Goal: Information Seeking & Learning: Learn about a topic

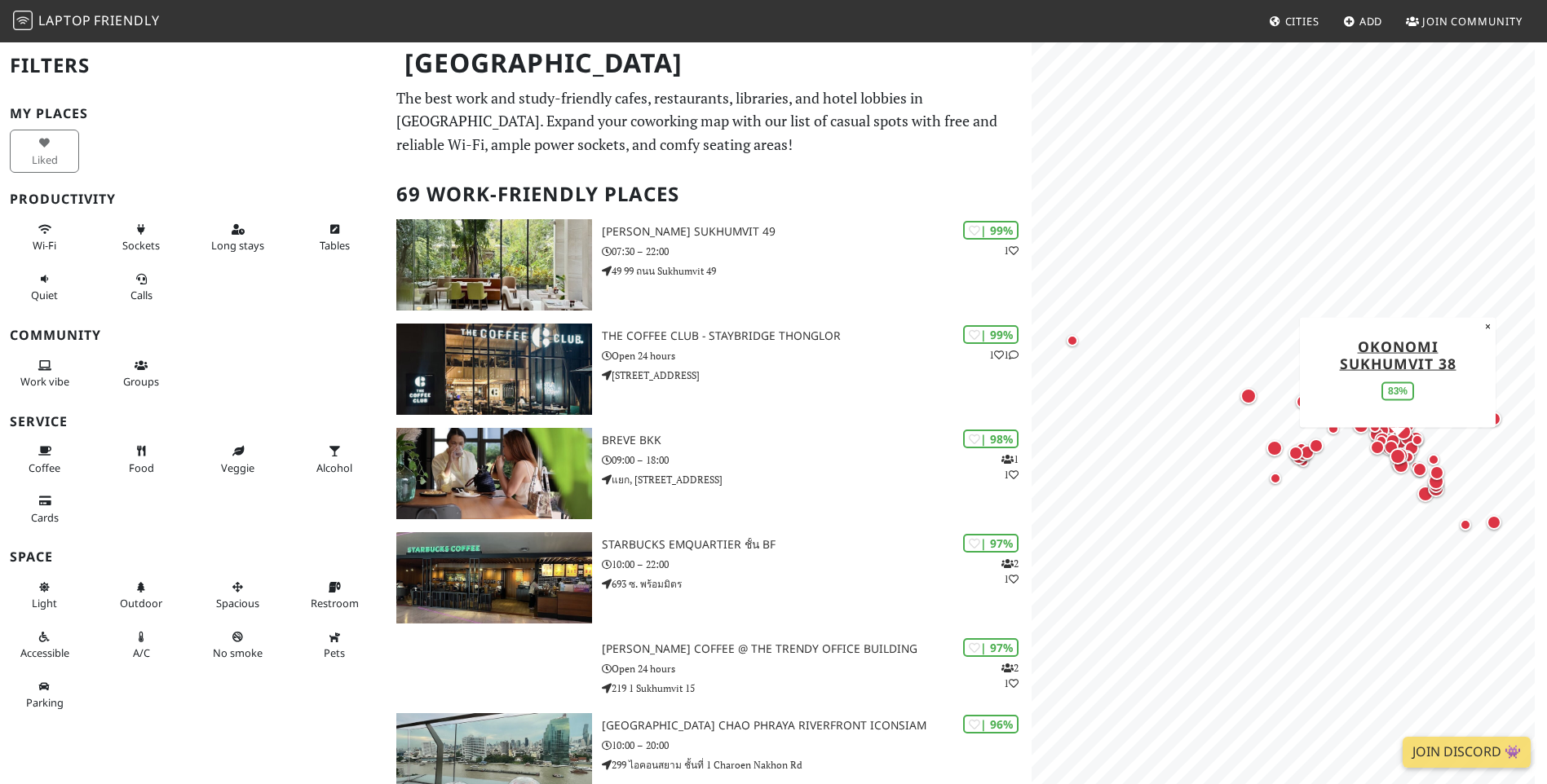
click at [1396, 447] on div "Map marker" at bounding box center [1397, 456] width 23 height 23
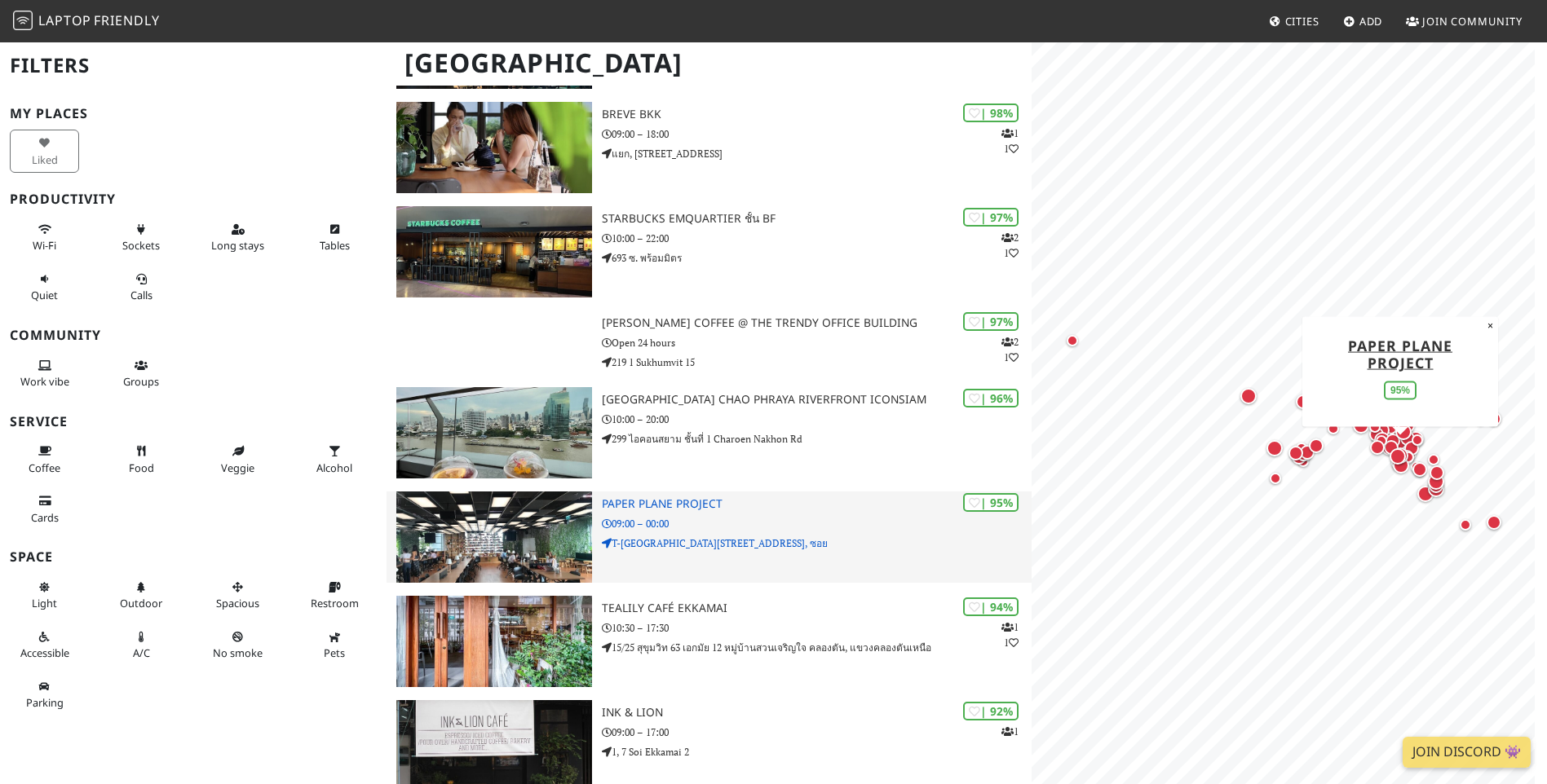
scroll to position [408, 0]
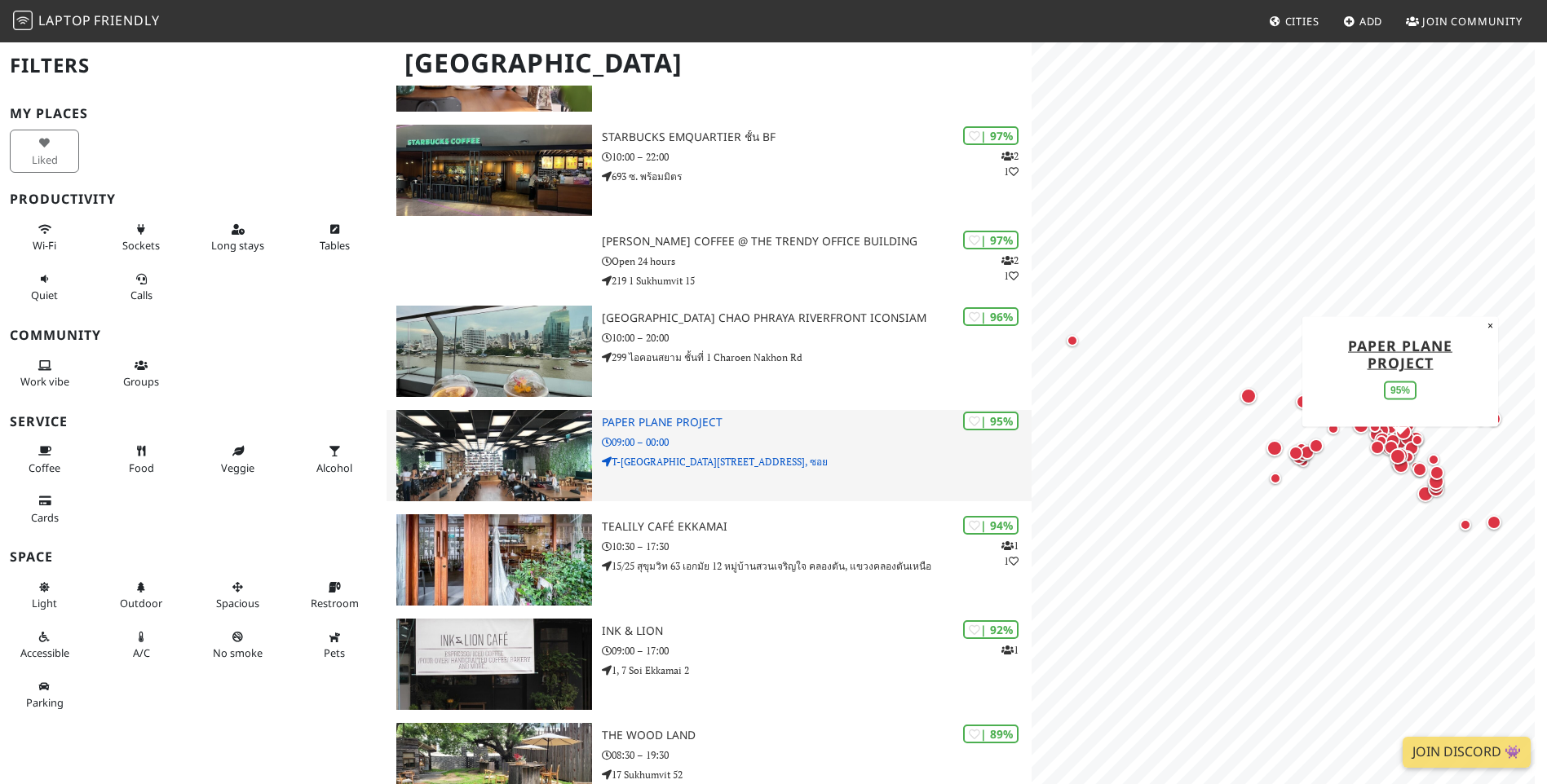
click at [711, 424] on h3 "Paper Plane Project" at bounding box center [816, 422] width 429 height 14
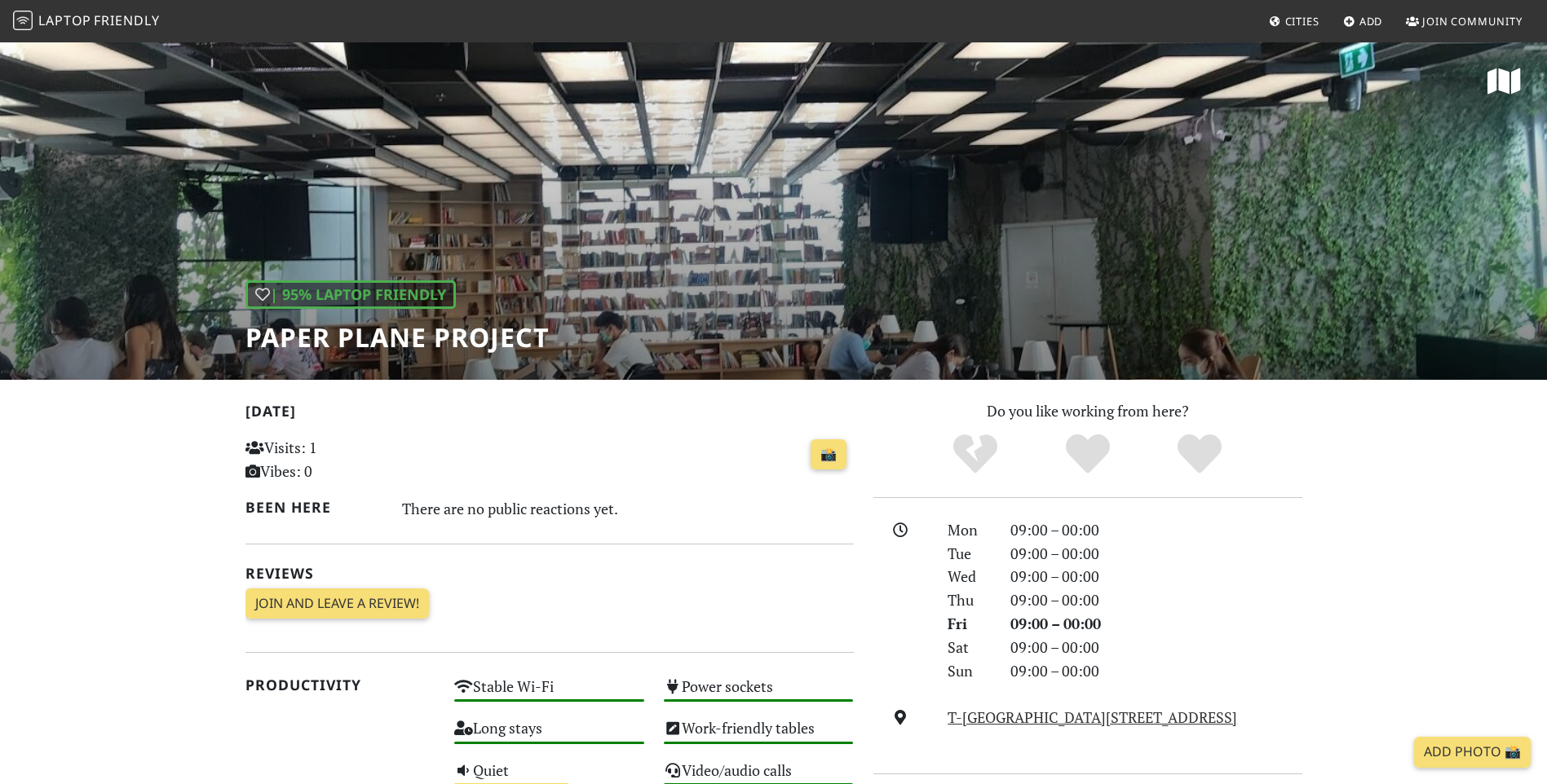
click at [728, 307] on div "| 95% Laptop Friendly Paper Plane Project" at bounding box center [773, 210] width 1547 height 339
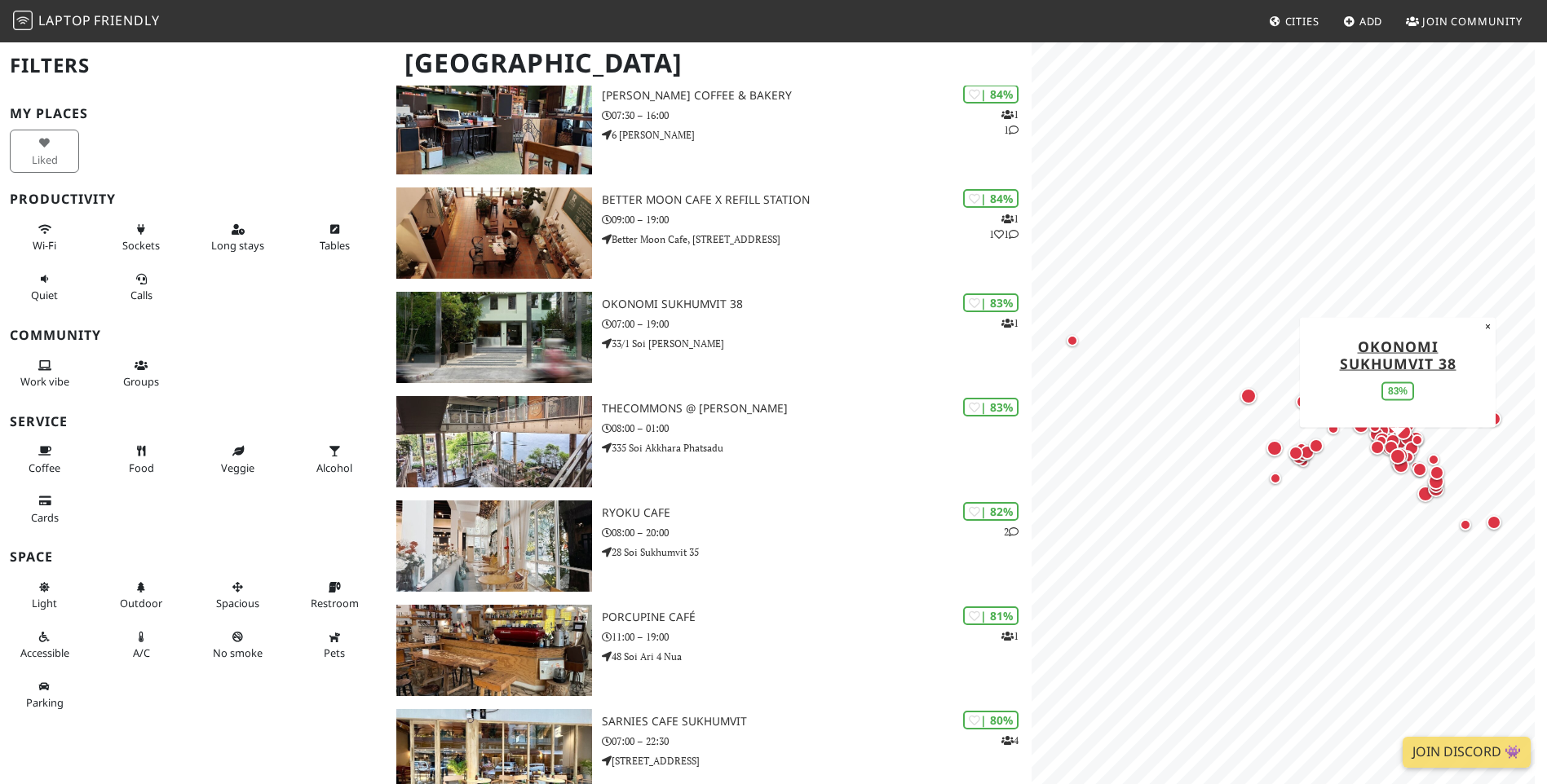
scroll to position [1467, 0]
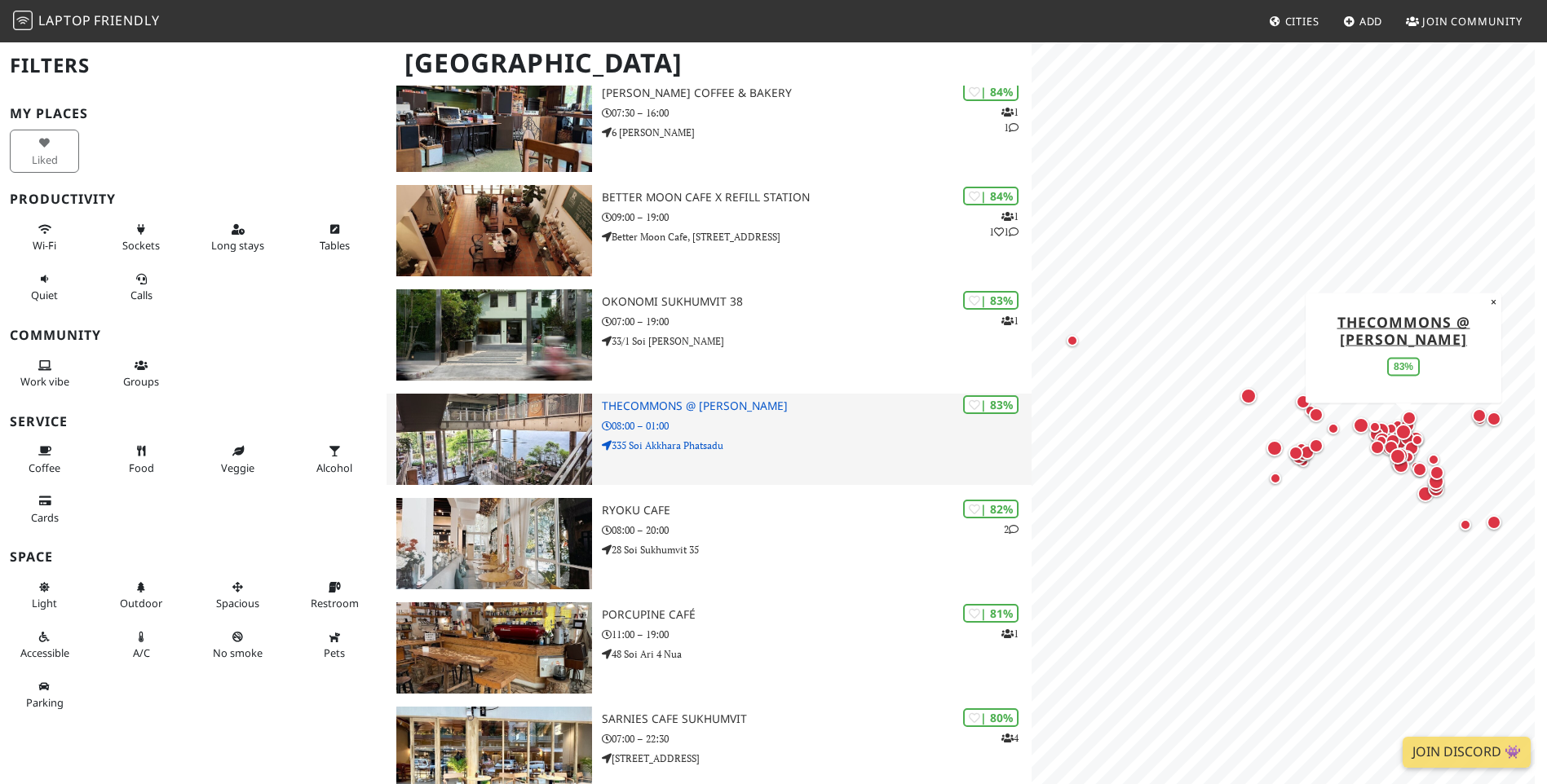
click at [635, 399] on h3 "theCOMMONS @ [PERSON_NAME]" at bounding box center [816, 406] width 429 height 14
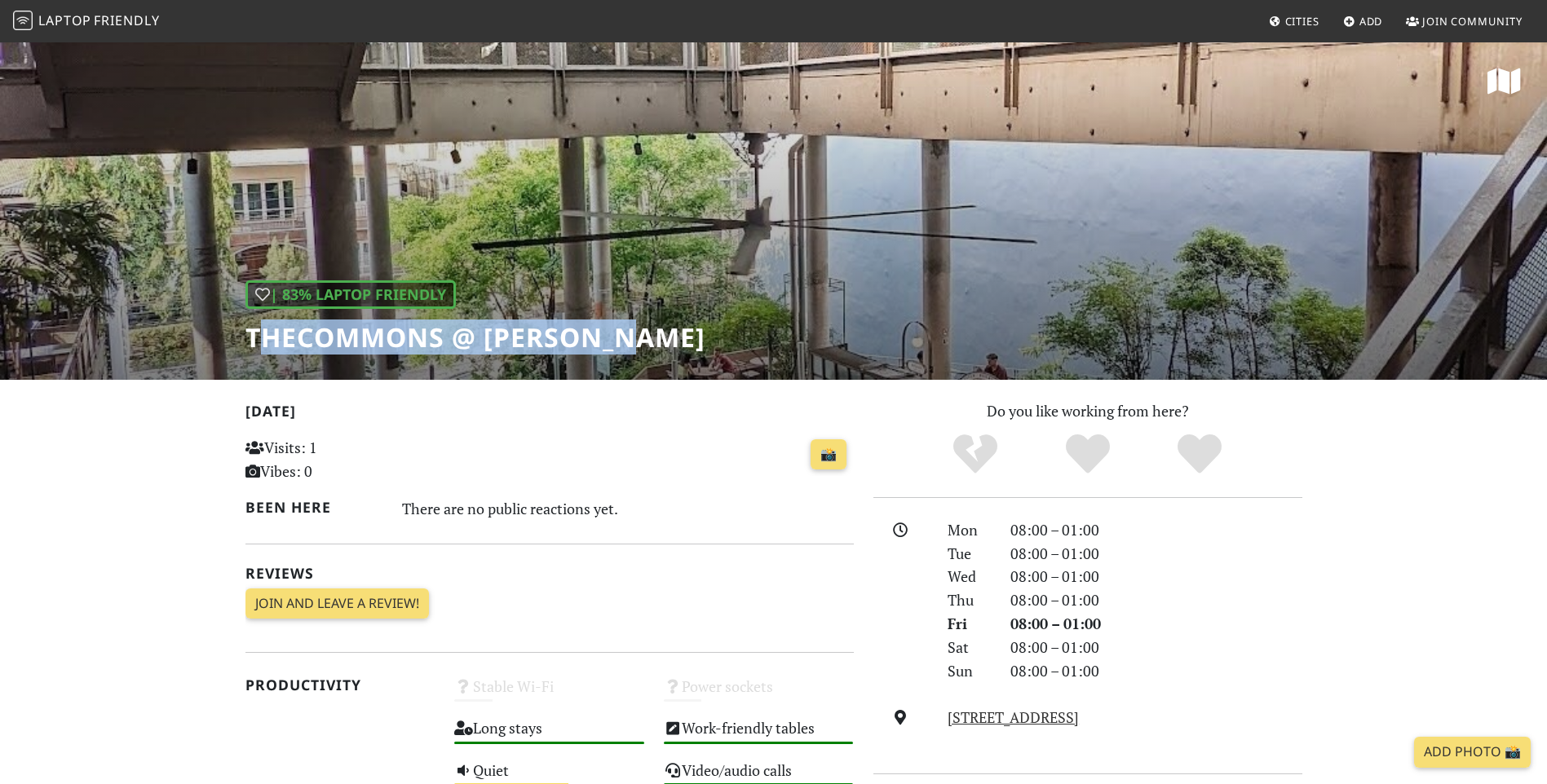
drag, startPoint x: 265, startPoint y: 344, endPoint x: 645, endPoint y: 363, distance: 380.5
click at [645, 363] on div "| 83% Laptop Friendly theCOMMONS @ [PERSON_NAME]" at bounding box center [773, 210] width 1547 height 339
copy h1 "heCOMMONS @ [PERSON_NAME]"
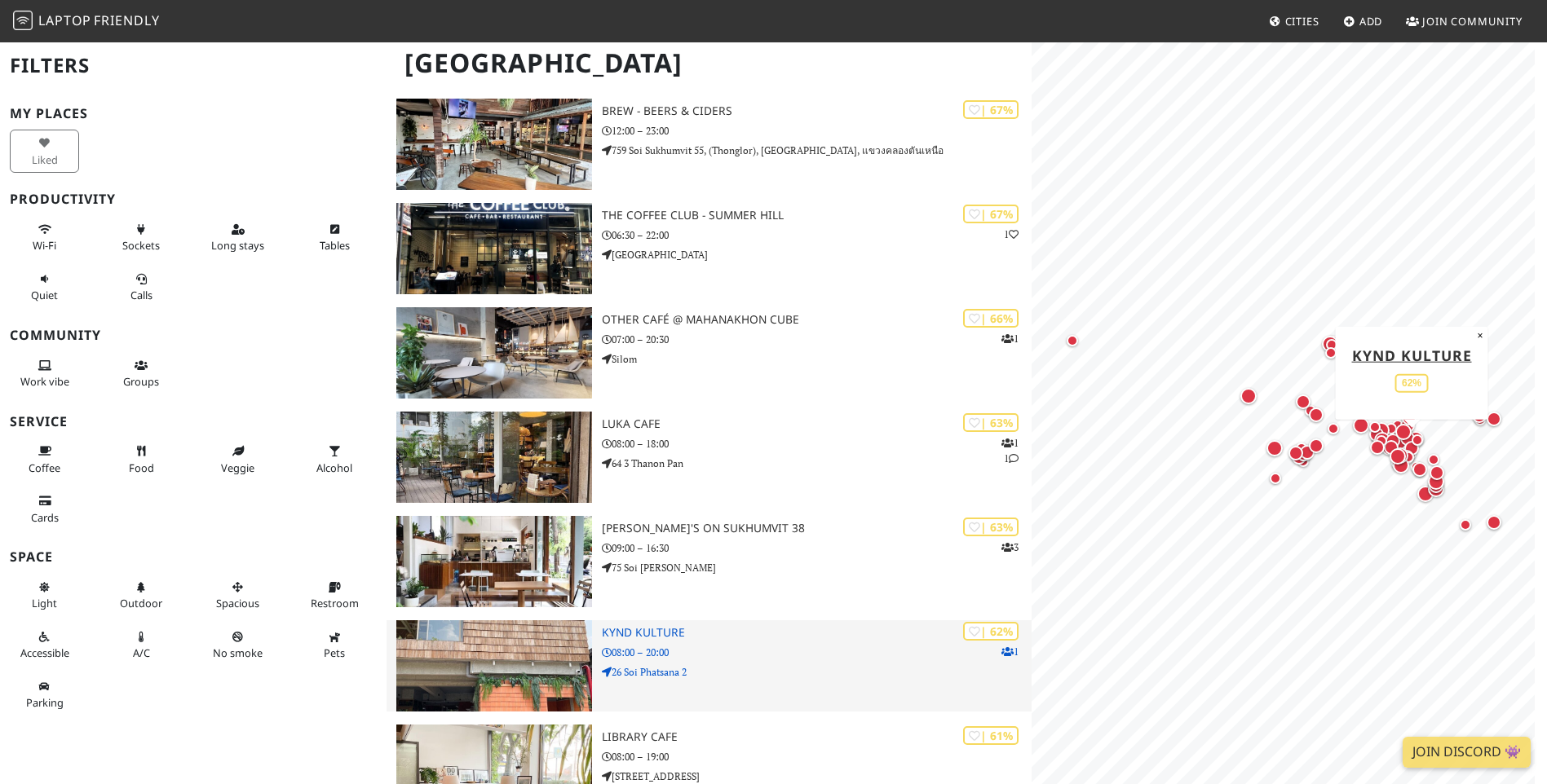
scroll to position [3668, 0]
